Goal: Transaction & Acquisition: Book appointment/travel/reservation

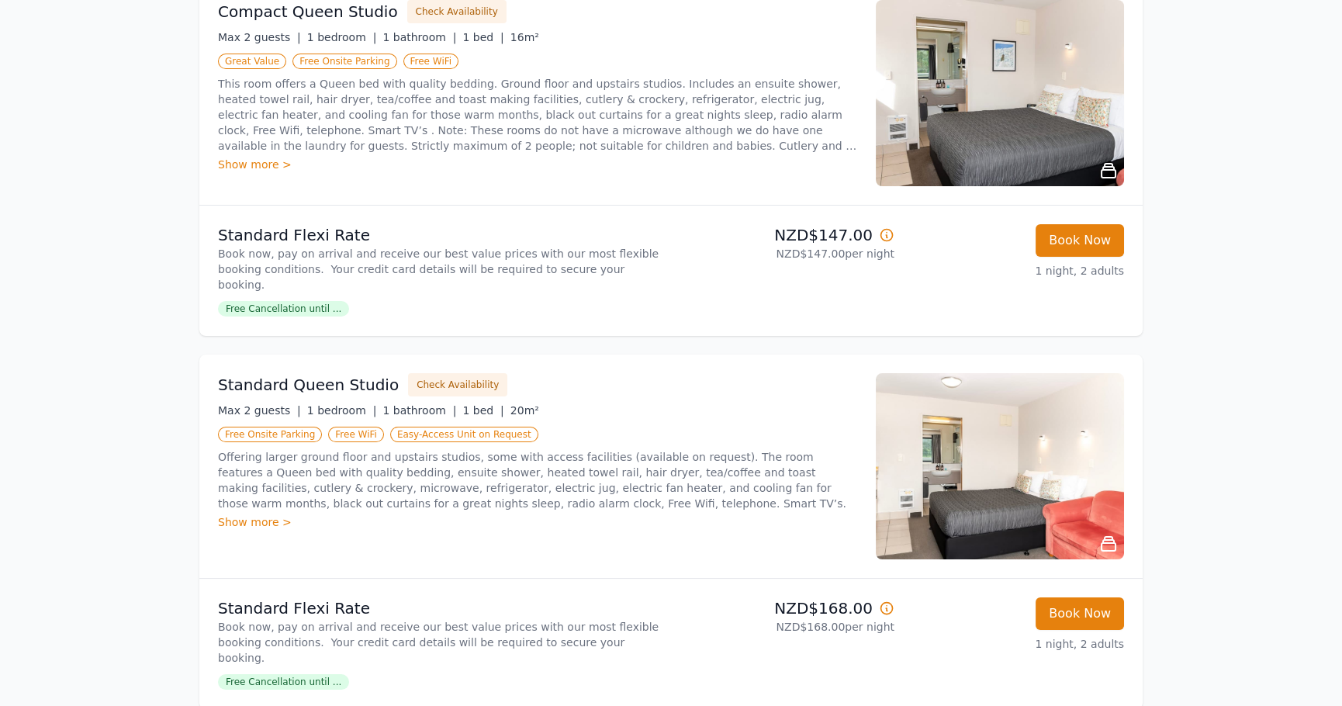
scroll to position [310, 0]
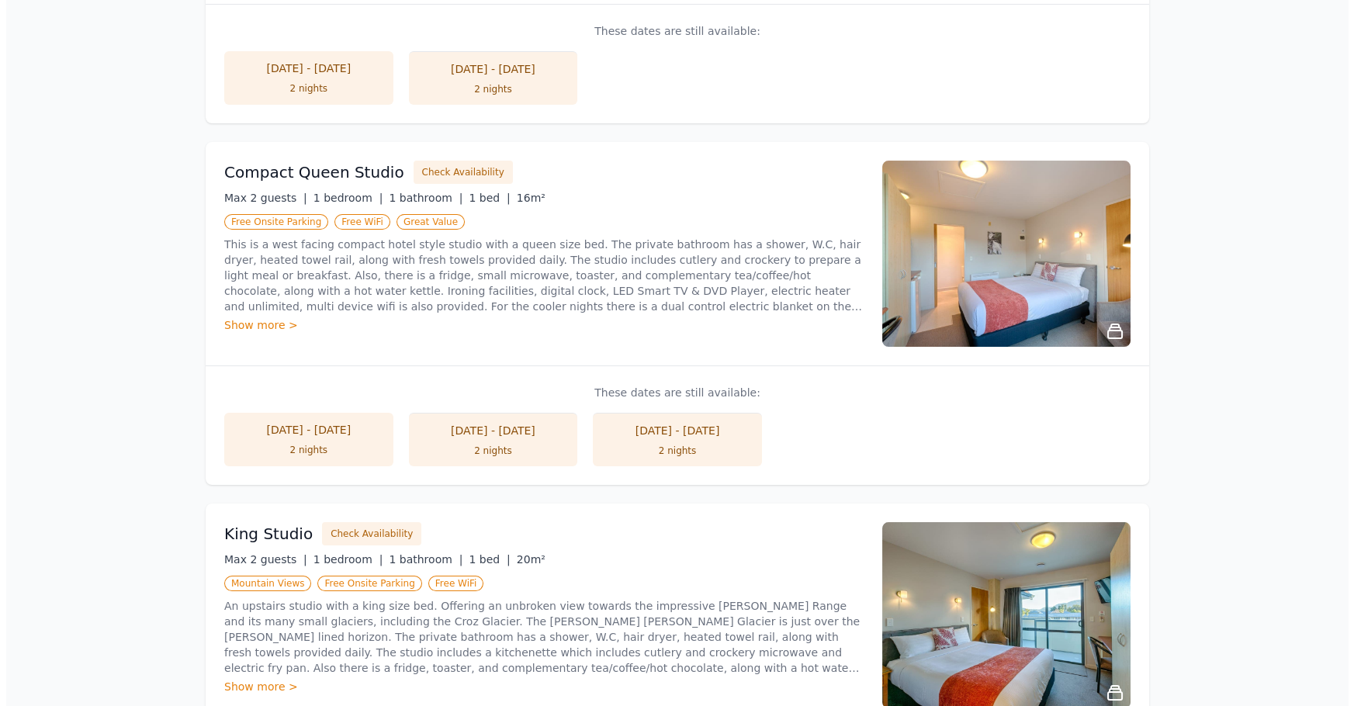
scroll to position [542, 0]
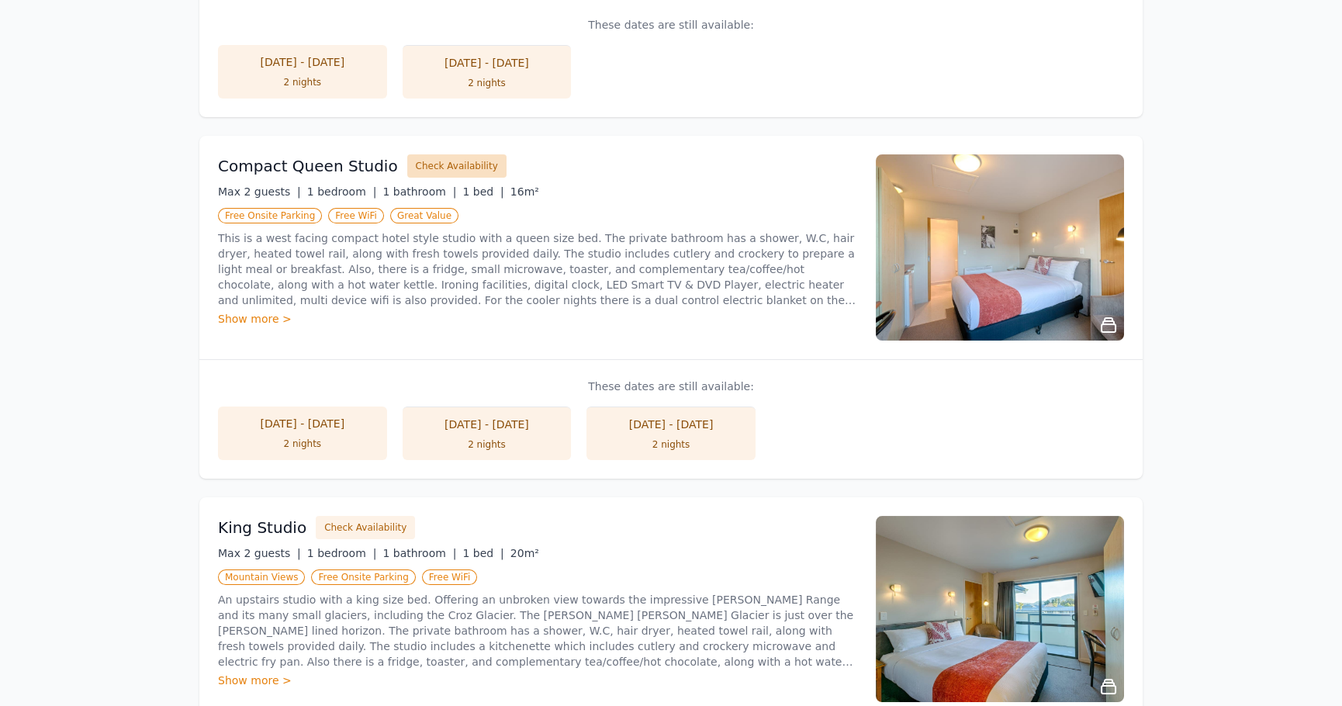
click at [454, 164] on button "Check Availability" at bounding box center [456, 165] width 99 height 23
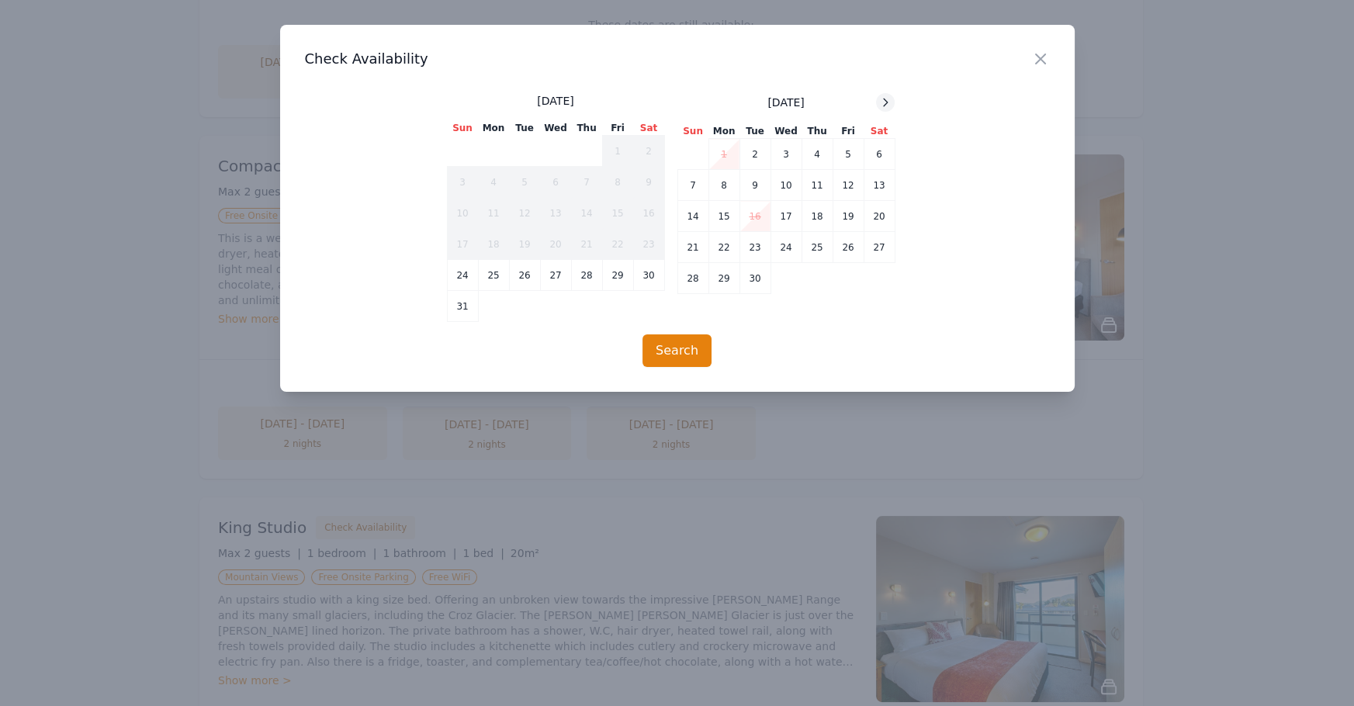
click at [881, 102] on icon at bounding box center [885, 102] width 12 height 12
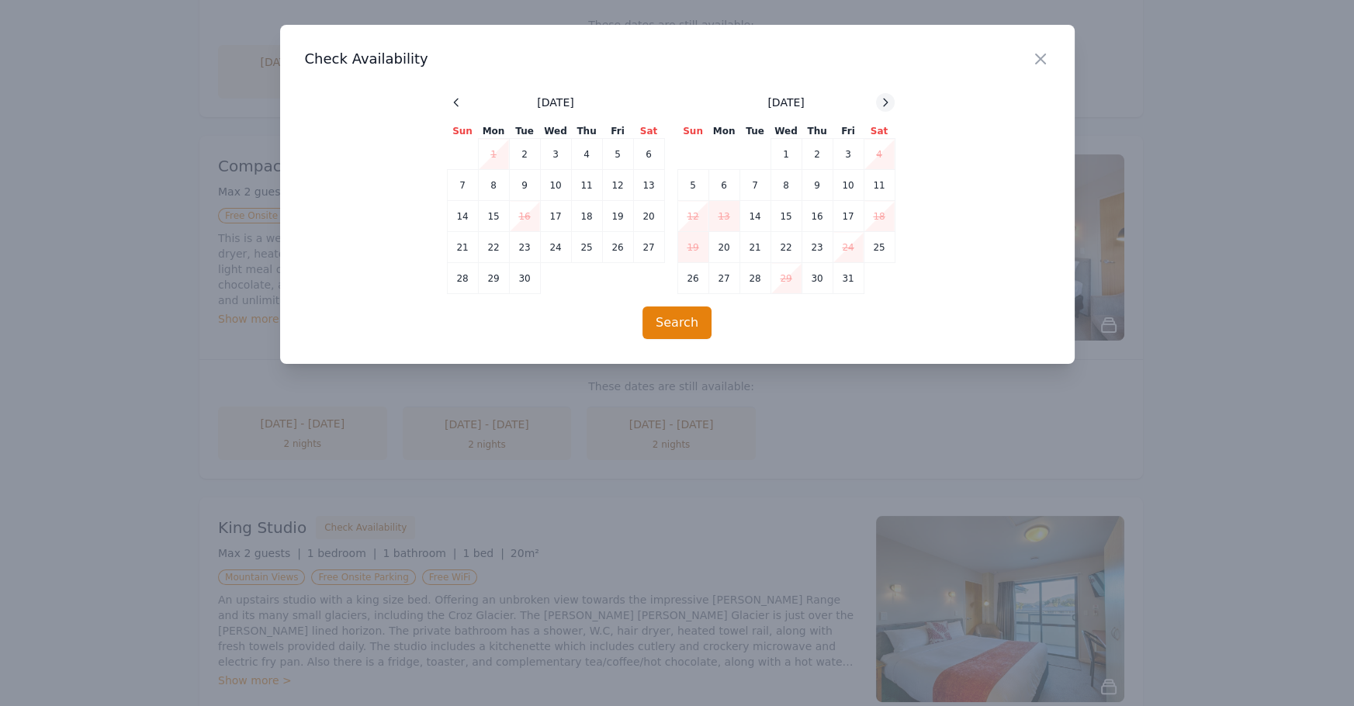
click at [881, 102] on icon at bounding box center [885, 102] width 12 height 12
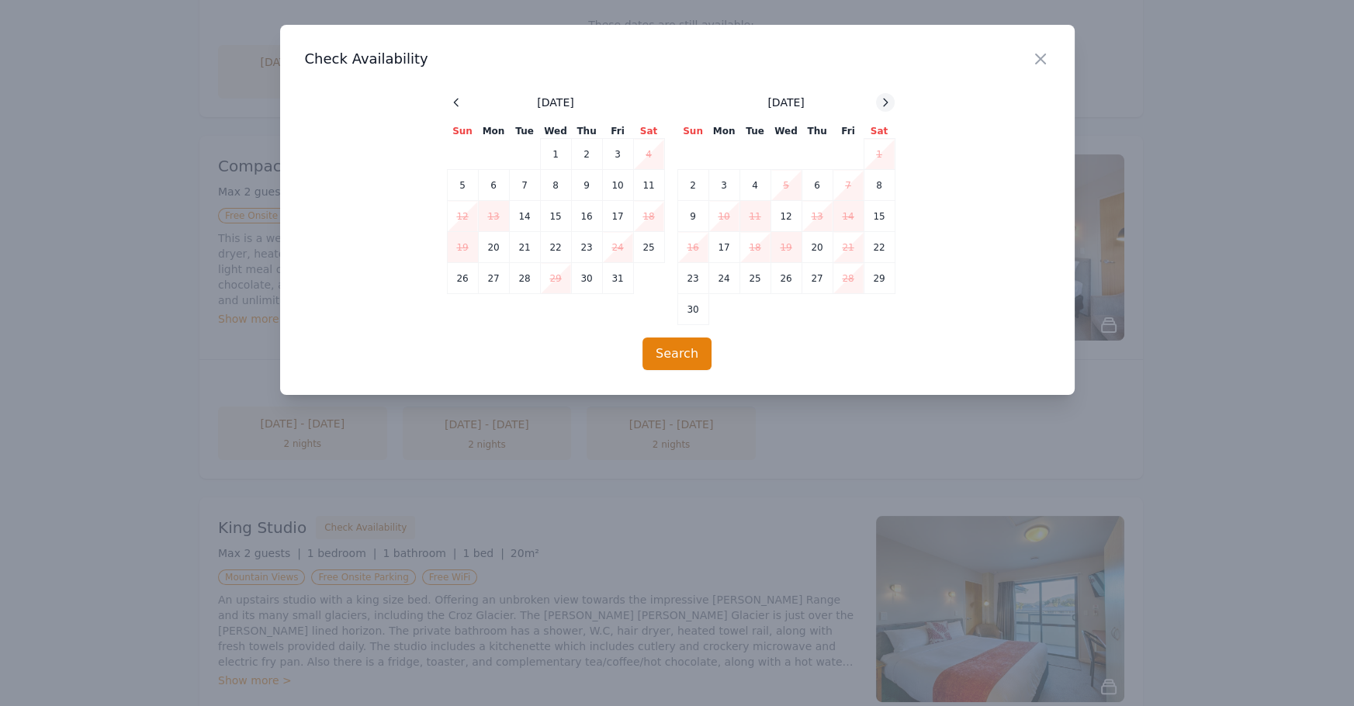
click at [881, 102] on icon at bounding box center [885, 102] width 12 height 12
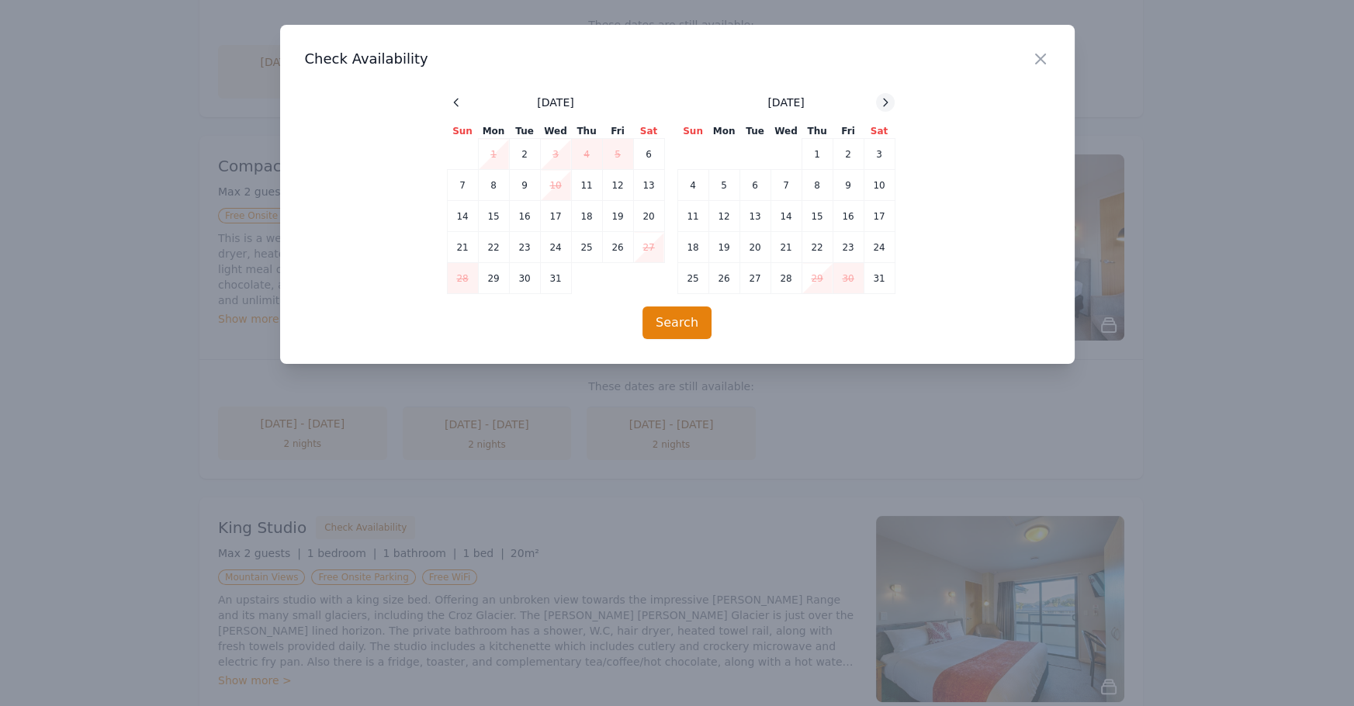
click at [881, 102] on icon at bounding box center [885, 102] width 12 height 12
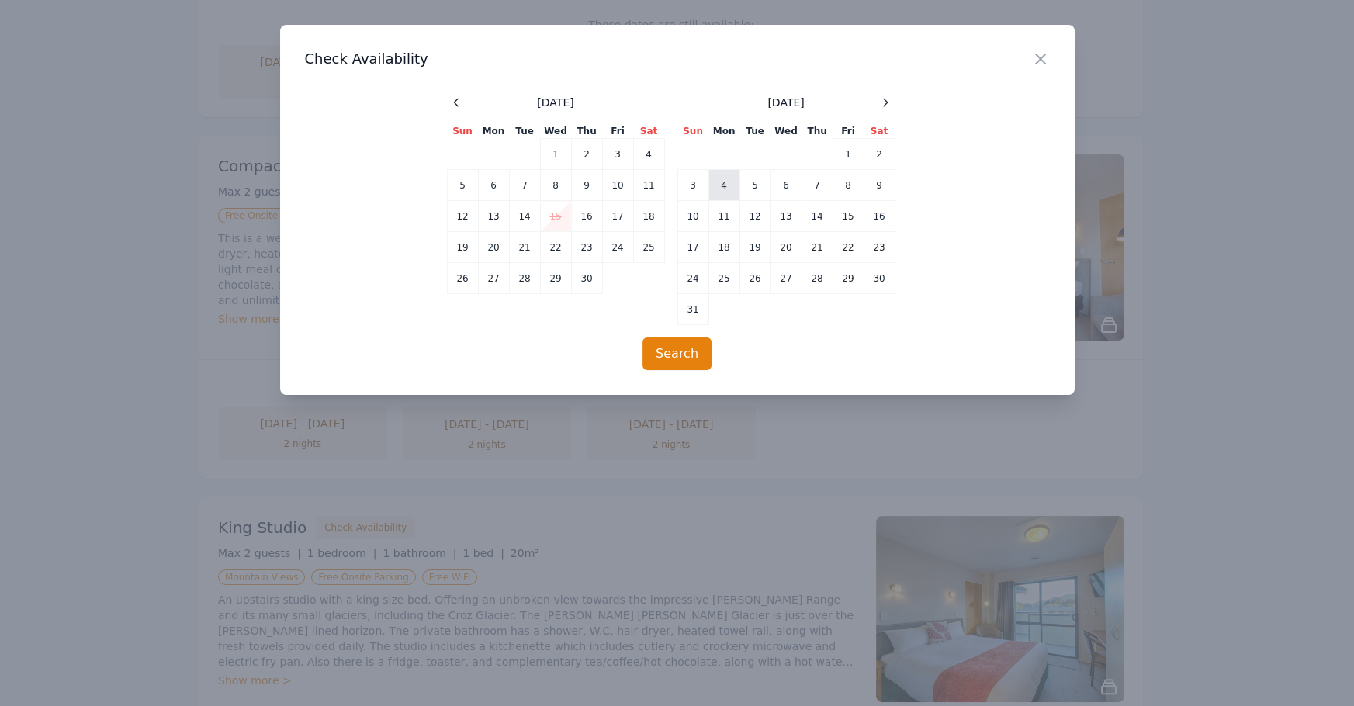
click at [728, 188] on td "4" at bounding box center [723, 185] width 31 height 31
click at [741, 185] on td "5" at bounding box center [754, 185] width 31 height 31
click at [676, 344] on button "Search" at bounding box center [676, 353] width 69 height 33
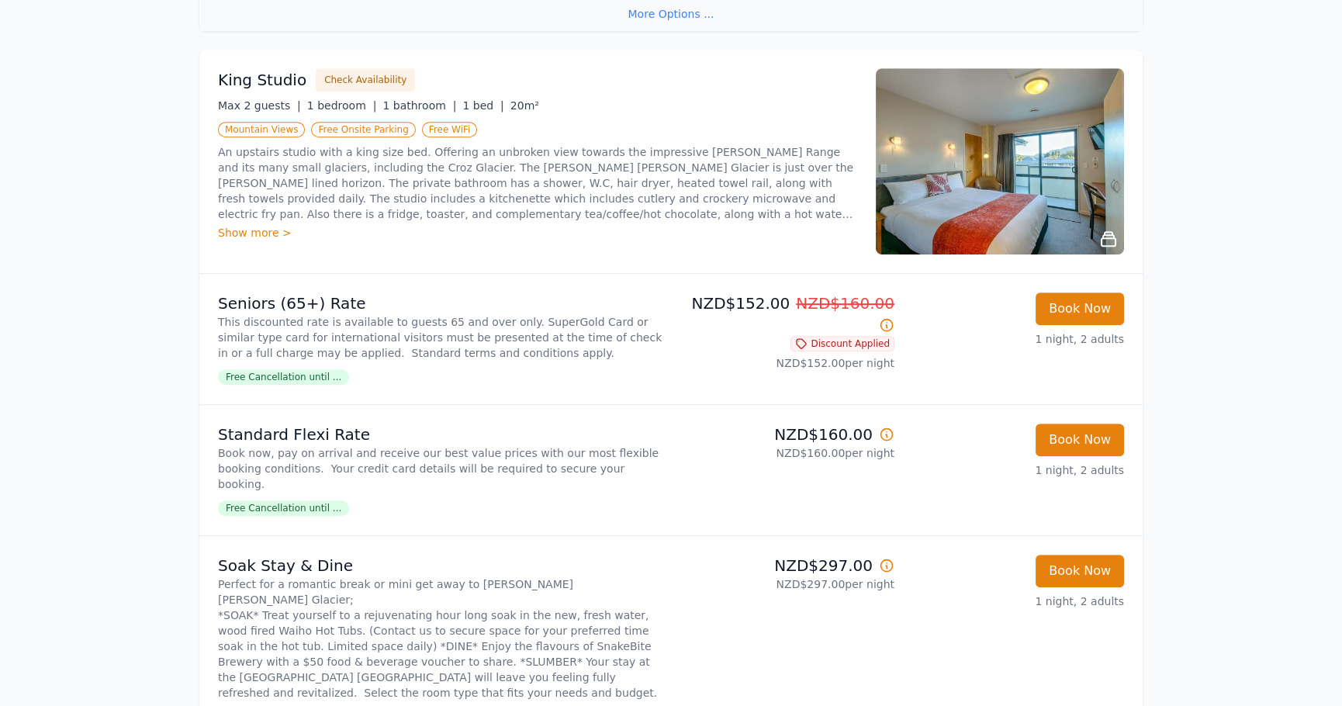
scroll to position [2249, 0]
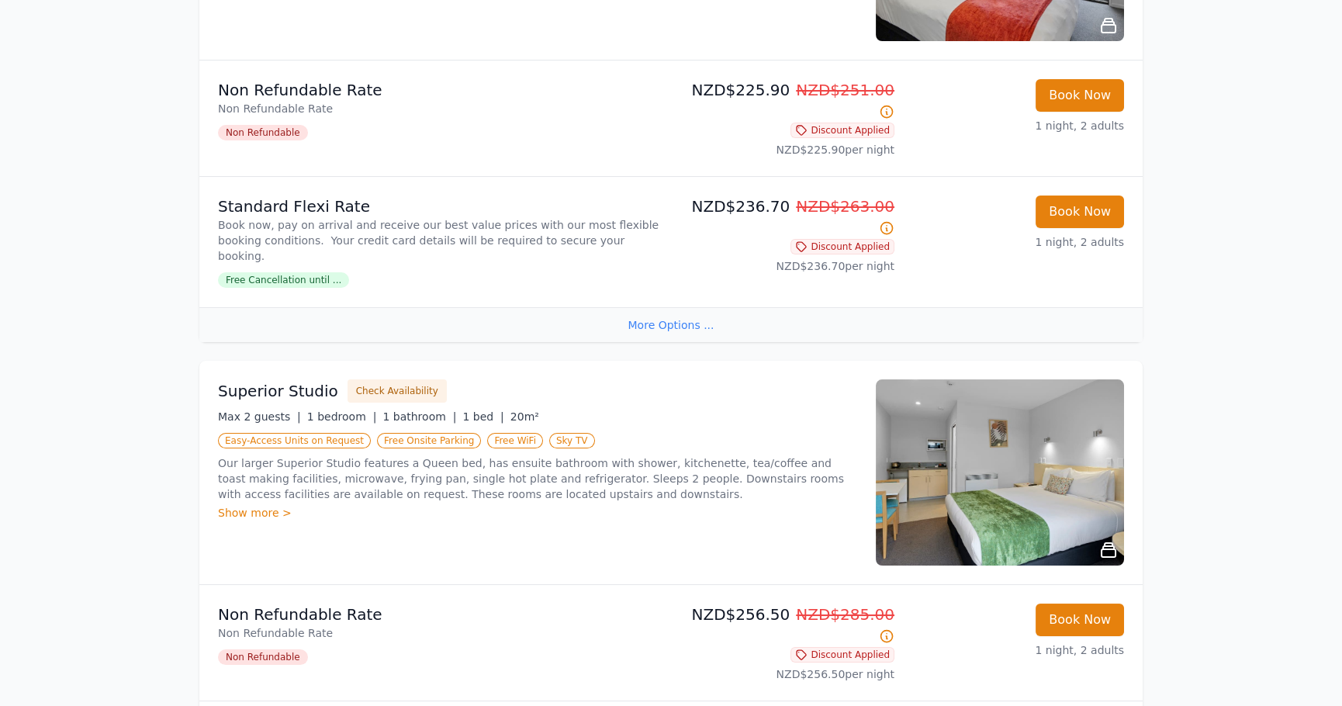
scroll to position [465, 0]
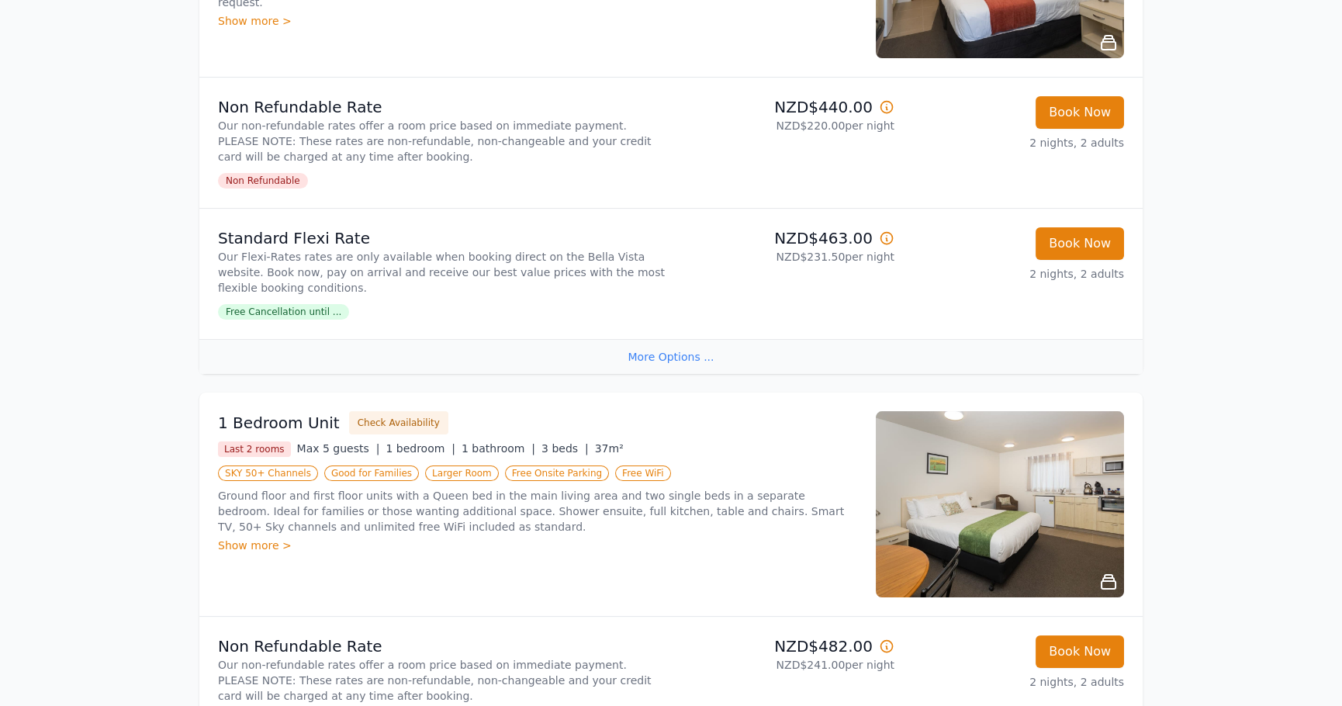
scroll to position [697, 0]
